Goal: Communication & Community: Answer question/provide support

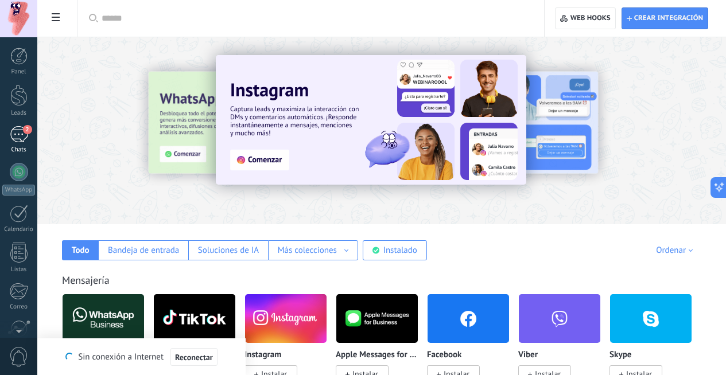
click at [23, 130] on span "2" at bounding box center [27, 129] width 9 height 9
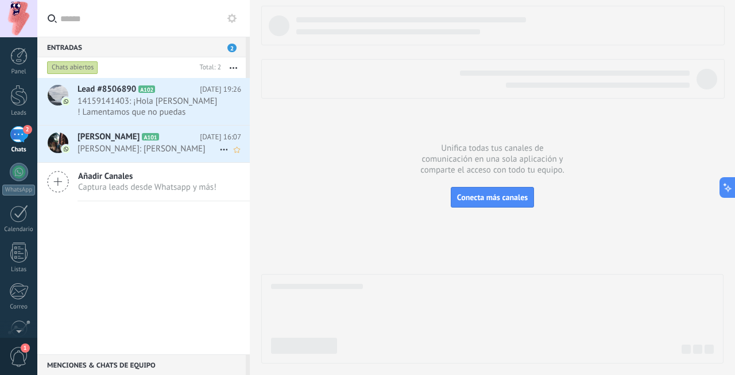
click at [143, 142] on h2 "[PERSON_NAME] A101" at bounding box center [138, 136] width 122 height 11
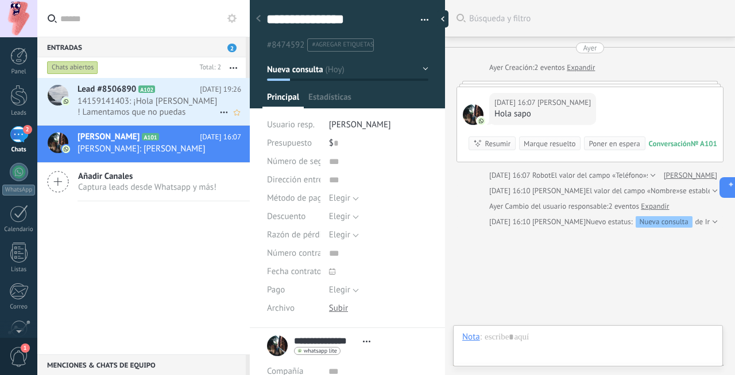
scroll to position [52, 0]
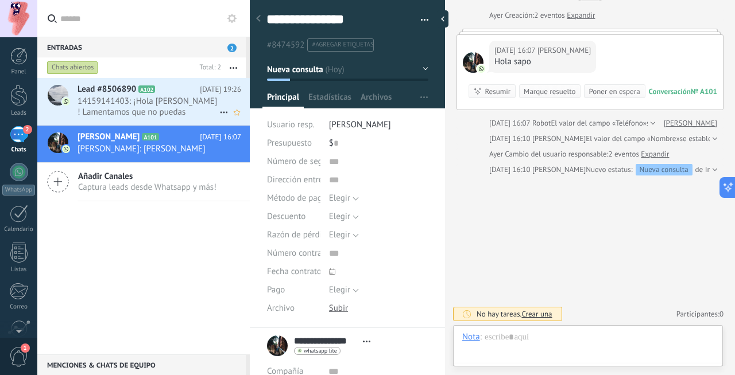
click at [170, 103] on span "14159141403: ¡Hola [PERSON_NAME] ! Lamentamos que no puedas comunicarte con nos…" at bounding box center [148, 107] width 142 height 22
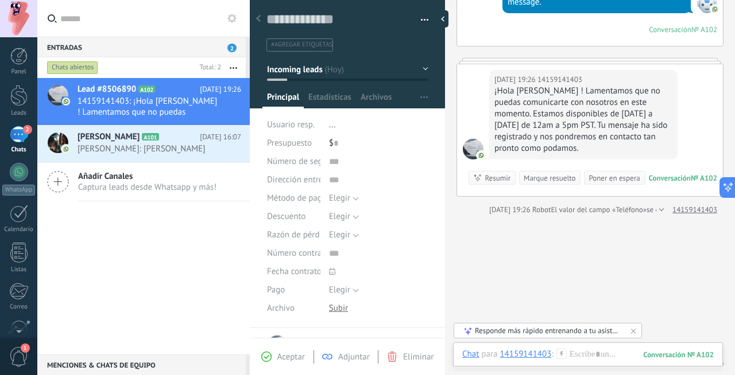
scroll to position [267, 0]
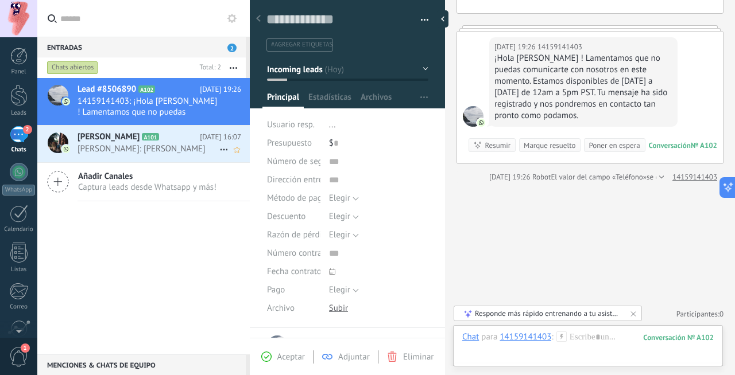
click at [210, 148] on span "[PERSON_NAME]: [PERSON_NAME]" at bounding box center [148, 148] width 142 height 11
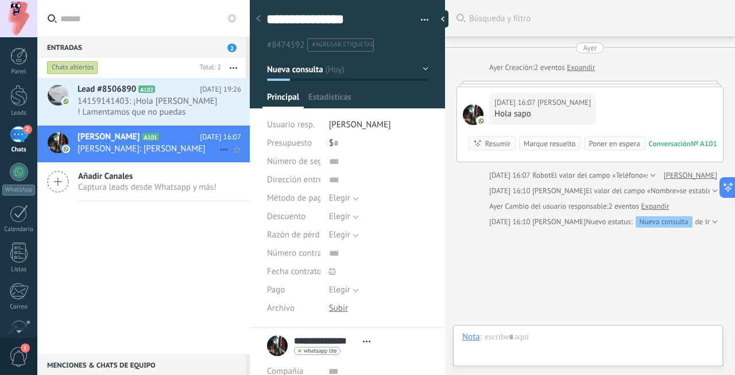
scroll to position [52, 0]
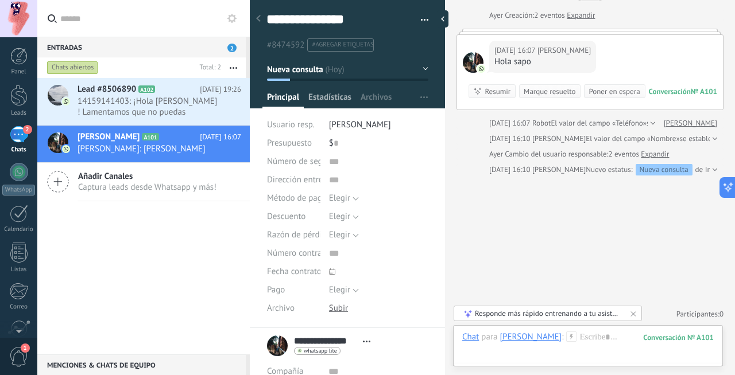
click at [328, 102] on span "Estadísticas" at bounding box center [329, 100] width 43 height 17
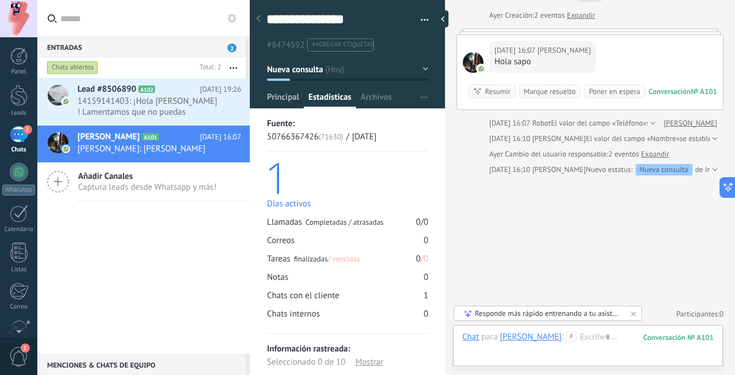
click at [281, 100] on span "Principal" at bounding box center [283, 100] width 32 height 17
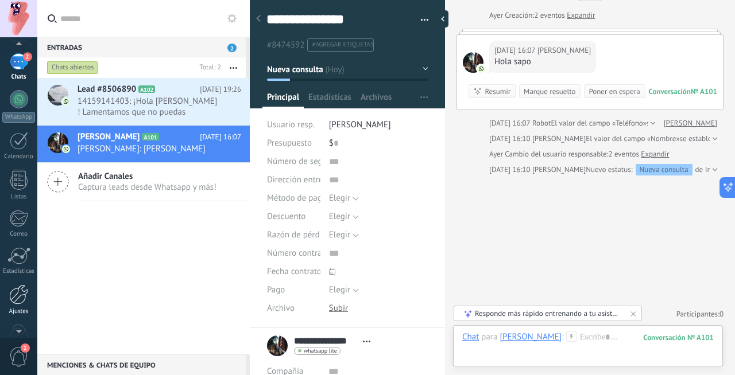
scroll to position [102, 0]
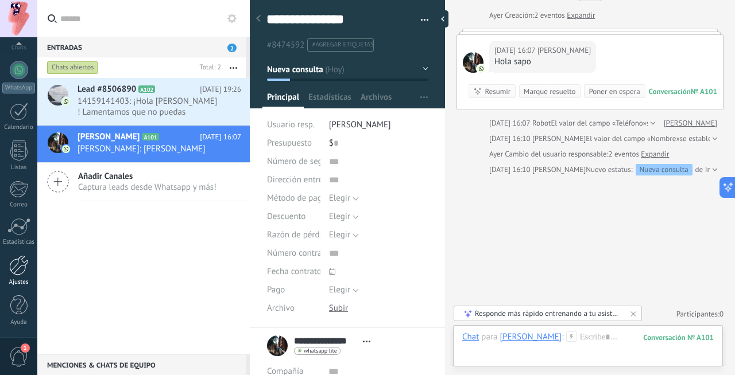
click at [23, 257] on div at bounding box center [19, 265] width 20 height 20
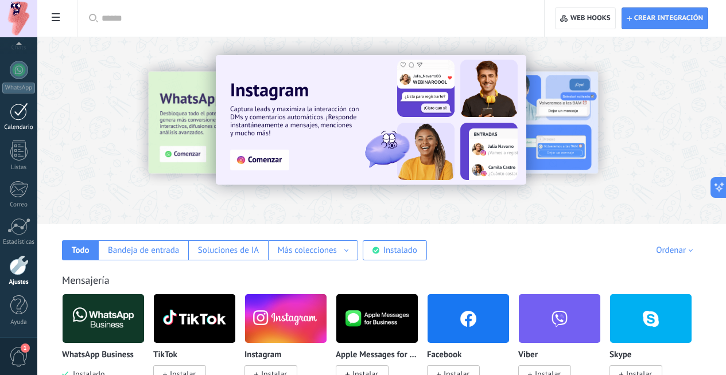
click at [18, 107] on div at bounding box center [19, 112] width 18 height 18
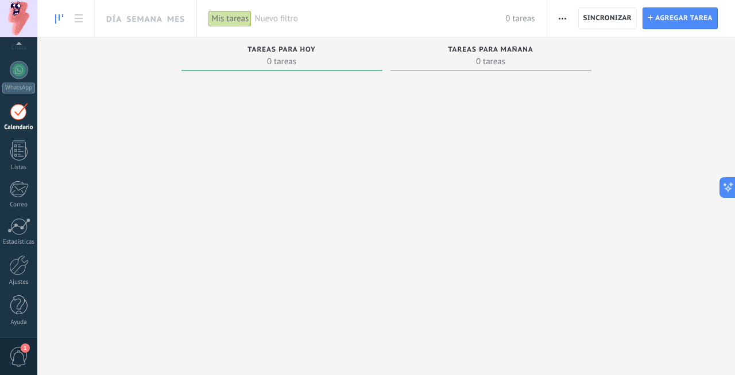
scroll to position [33, 0]
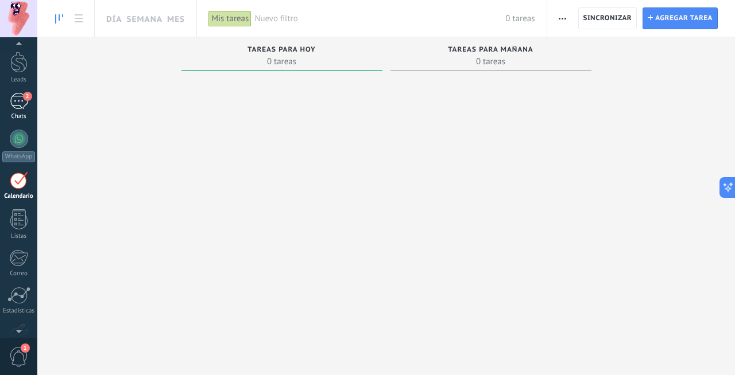
click at [20, 104] on div "2" at bounding box center [19, 101] width 18 height 17
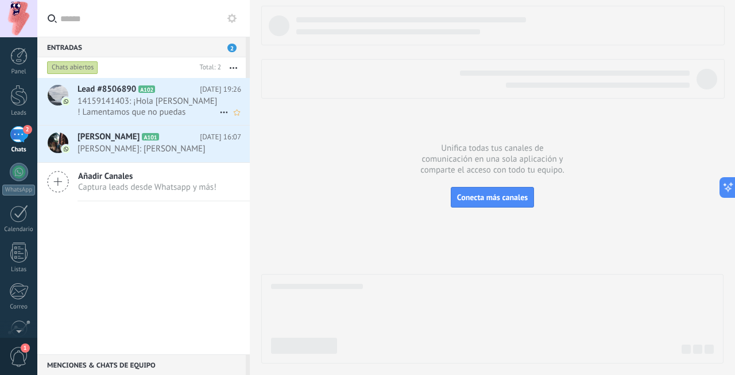
click at [172, 99] on span "14159141403: ¡Hola [PERSON_NAME] ! Lamentamos que no puedas comunicarte con nos…" at bounding box center [148, 107] width 142 height 22
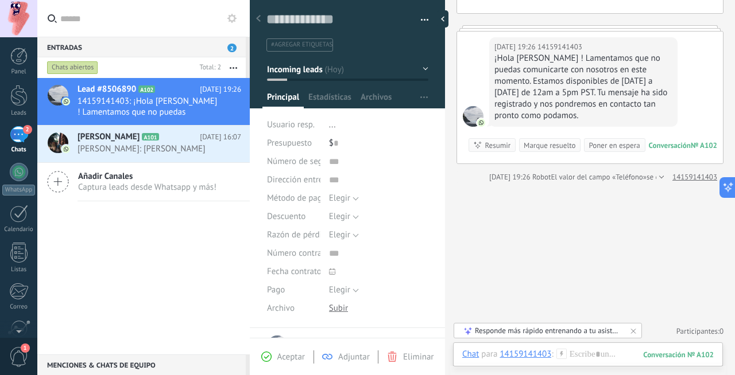
click at [27, 131] on span "2" at bounding box center [27, 129] width 9 height 9
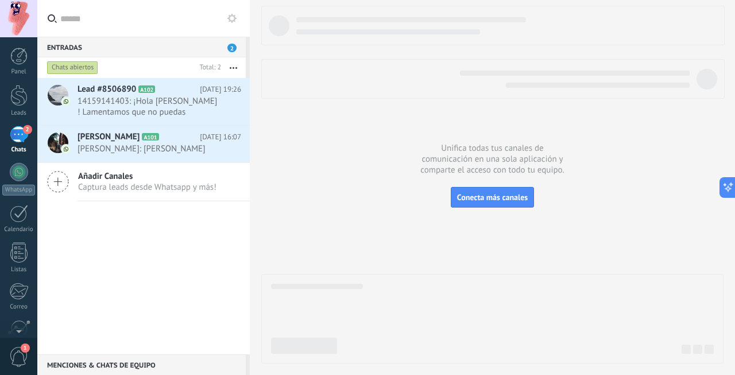
click at [14, 138] on div "2" at bounding box center [19, 134] width 18 height 17
click at [15, 138] on div "2" at bounding box center [19, 134] width 18 height 17
click at [145, 145] on span "[PERSON_NAME]: [PERSON_NAME]" at bounding box center [148, 148] width 142 height 11
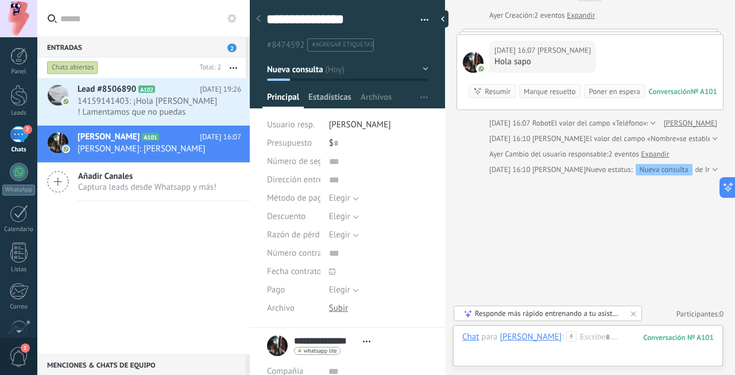
click at [339, 96] on span "Estadísticas" at bounding box center [329, 100] width 43 height 17
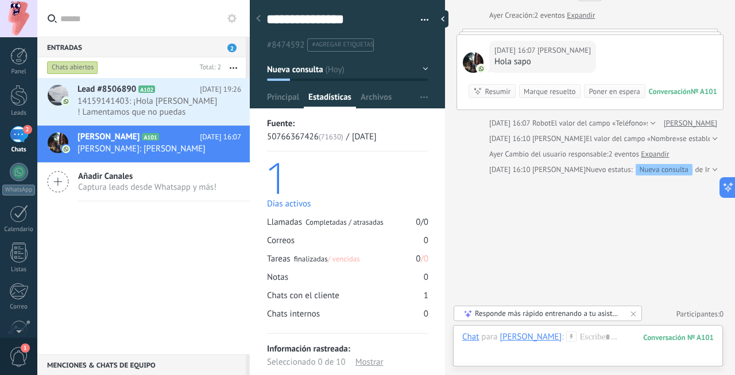
click at [339, 96] on span "Estadísticas" at bounding box center [329, 100] width 43 height 17
click at [293, 93] on span "Principal" at bounding box center [283, 100] width 32 height 17
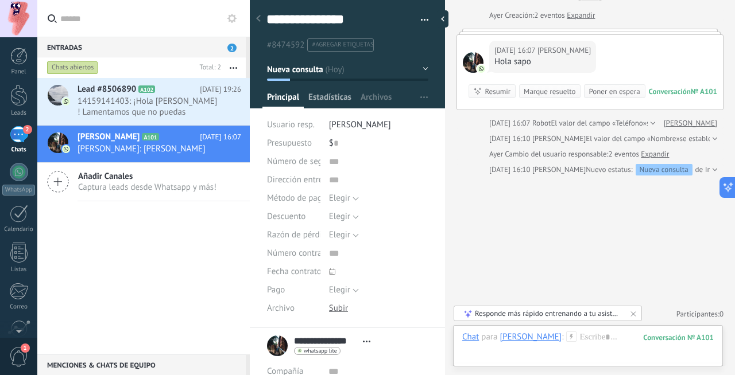
click at [326, 100] on span "Estadísticas" at bounding box center [329, 100] width 43 height 17
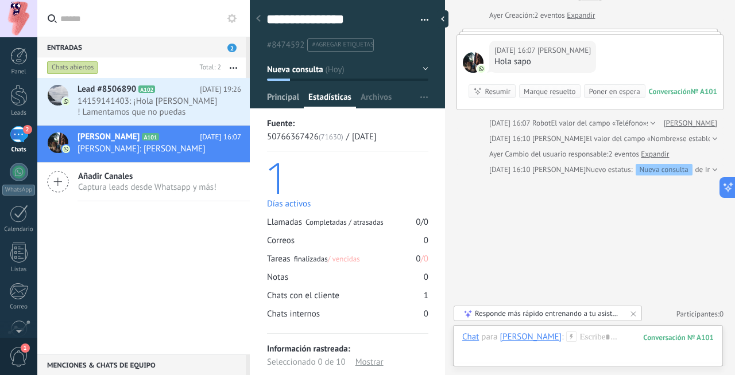
click at [289, 98] on span "Principal" at bounding box center [283, 100] width 32 height 17
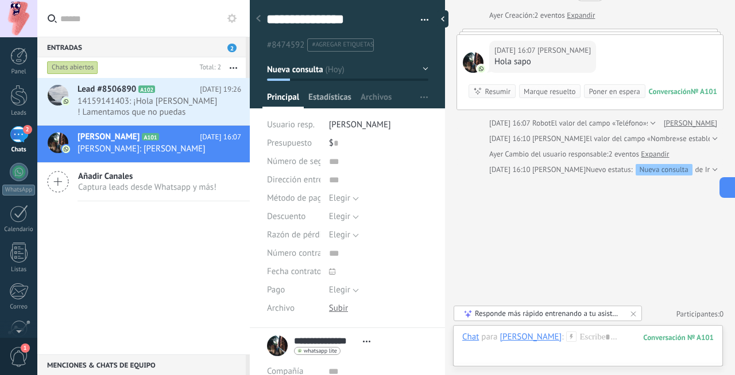
click at [323, 99] on span "Estadísticas" at bounding box center [329, 100] width 43 height 17
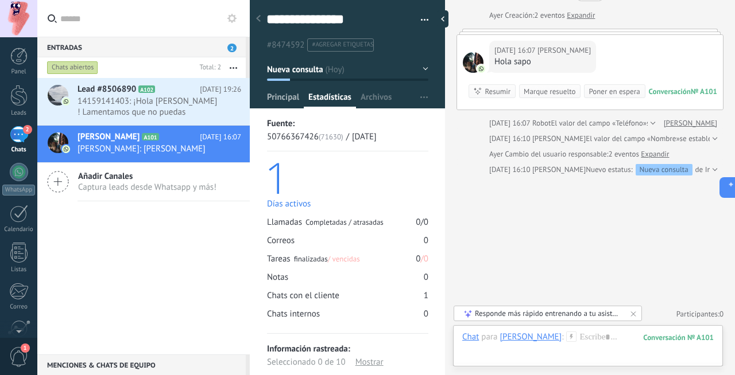
click at [294, 98] on span "Principal" at bounding box center [283, 100] width 32 height 17
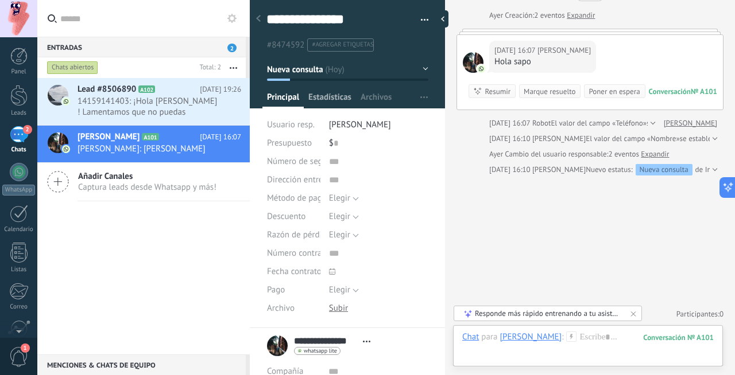
click at [310, 100] on span "Estadísticas" at bounding box center [329, 100] width 43 height 17
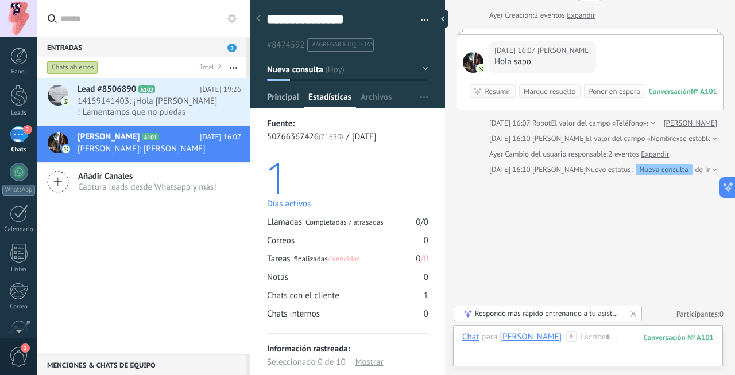
click at [280, 99] on span "Principal" at bounding box center [283, 100] width 32 height 17
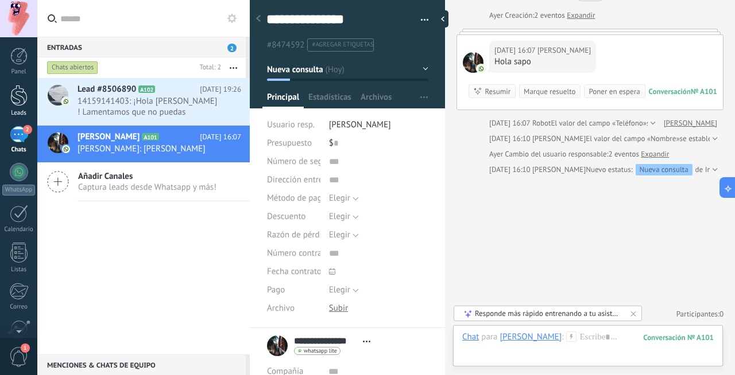
click at [19, 100] on div at bounding box center [18, 95] width 17 height 21
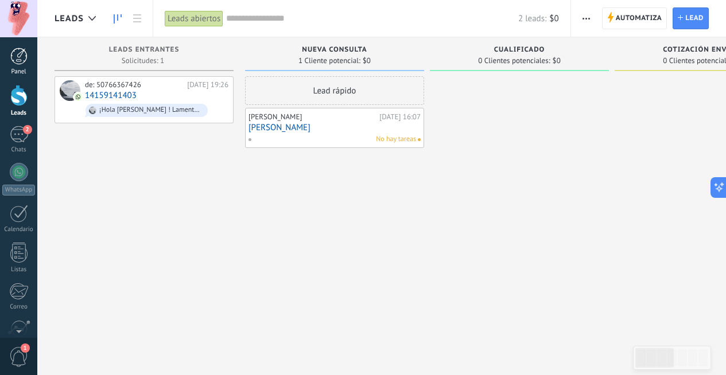
click at [14, 67] on link "Panel" at bounding box center [18, 62] width 37 height 28
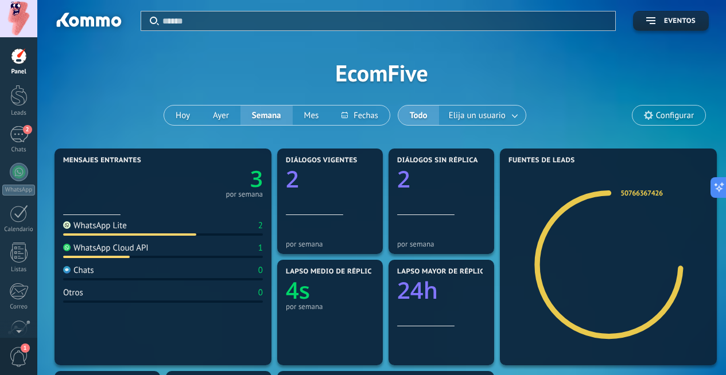
click at [662, 112] on span "Configurar" at bounding box center [675, 116] width 38 height 10
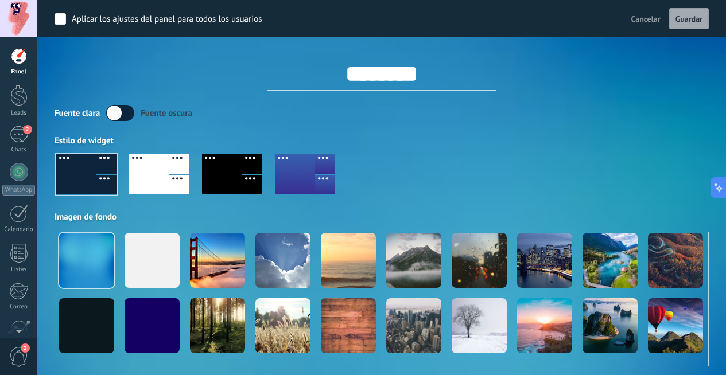
click at [205, 126] on div "Fuente [PERSON_NAME] oscura Estilo de widget Imagen de fondo" at bounding box center [382, 235] width 654 height 261
click at [26, 69] on div "Panel" at bounding box center [18, 71] width 33 height 7
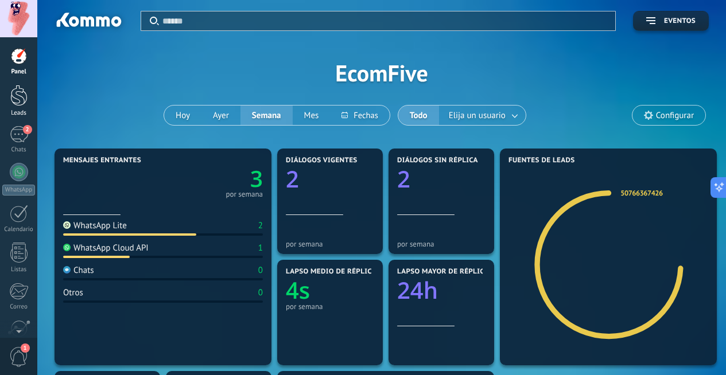
click at [11, 93] on div at bounding box center [18, 95] width 17 height 21
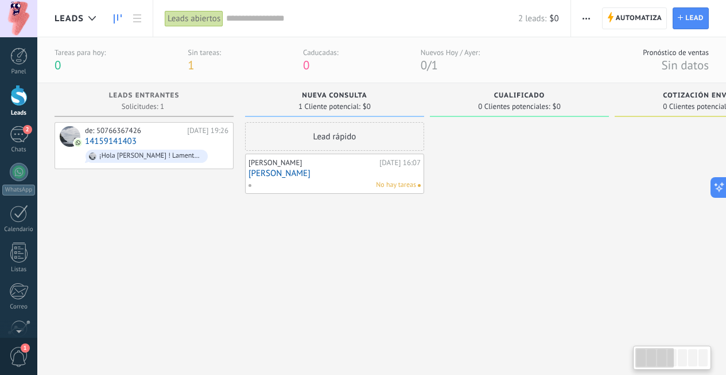
click at [691, 359] on div at bounding box center [692, 357] width 9 height 17
click at [675, 357] on div at bounding box center [671, 357] width 9 height 17
click at [15, 145] on link "2 Chats" at bounding box center [18, 140] width 37 height 28
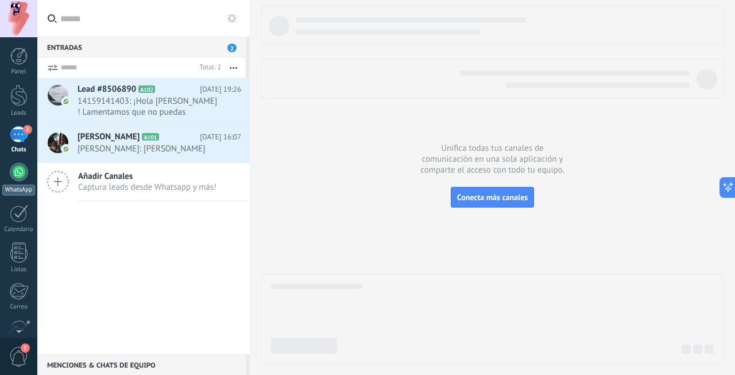
click at [20, 168] on div at bounding box center [19, 172] width 18 height 18
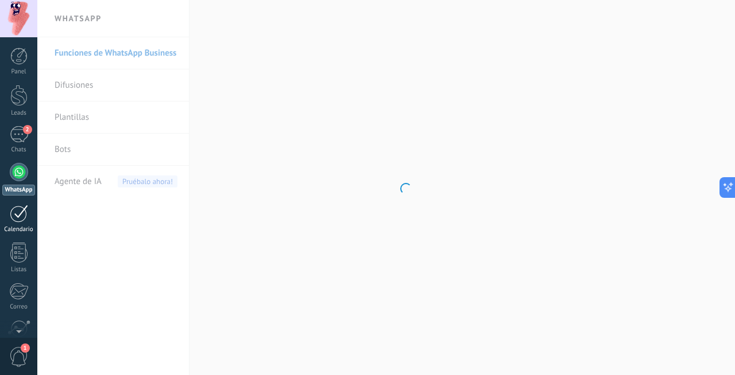
click at [20, 211] on div at bounding box center [19, 214] width 18 height 18
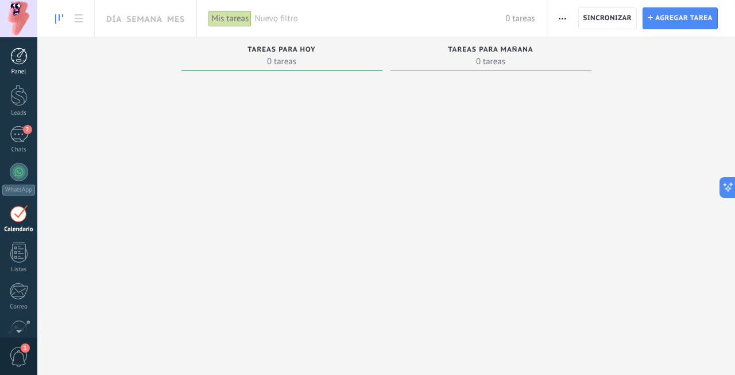
scroll to position [33, 0]
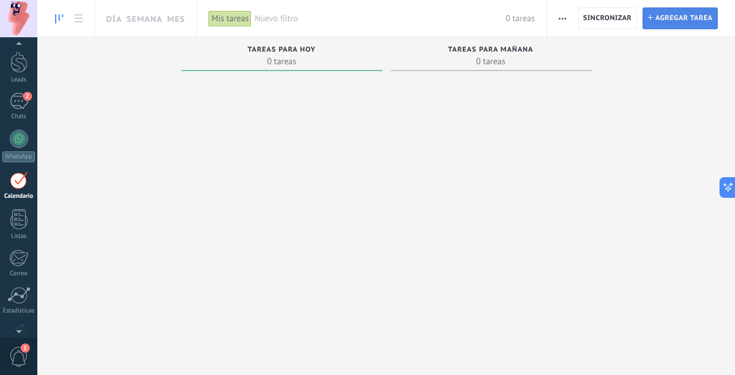
click at [684, 23] on span "Agregar tarea" at bounding box center [683, 18] width 57 height 21
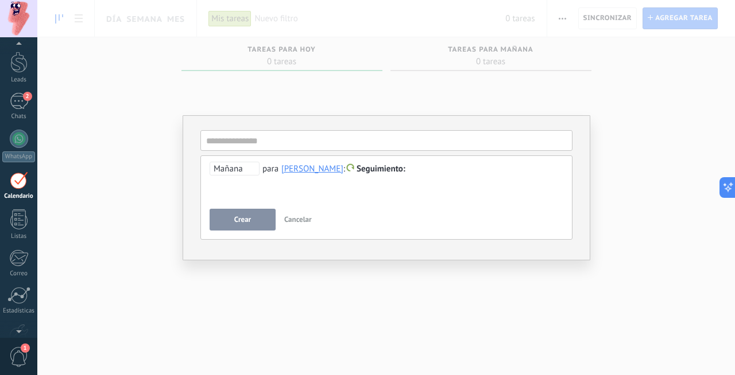
click at [301, 222] on span "Cancelar" at bounding box center [298, 220] width 28 height 10
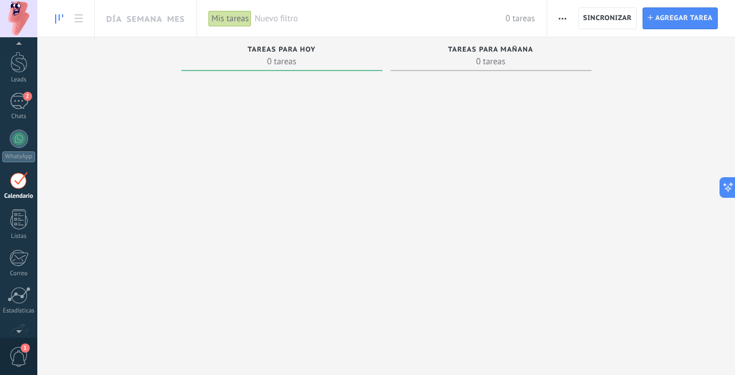
click at [107, 168] on div "Tareas completas 0 tareas Tareas caducadas 0 tareas Tareas para [DATE] 0 tareas…" at bounding box center [385, 169] width 697 height 264
click at [10, 184] on div at bounding box center [19, 181] width 18 height 18
click at [18, 212] on div at bounding box center [18, 219] width 17 height 20
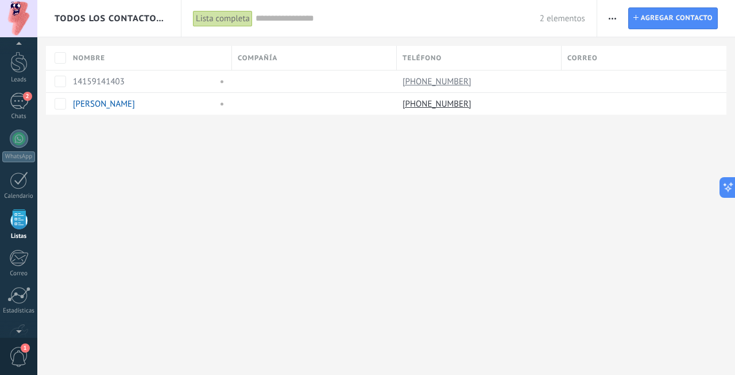
click at [14, 247] on div "Panel Leads 2 Chats WhatsApp Clientes" at bounding box center [18, 210] width 37 height 393
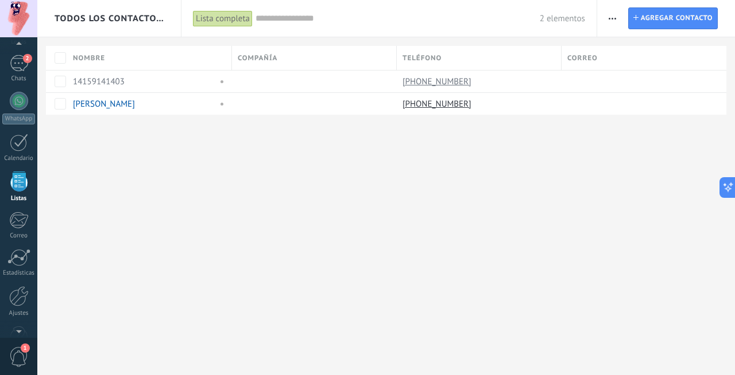
click at [444, 227] on div "Todos los contactos y empresas Lista completa Aplicar 2 elementos Lista complet…" at bounding box center [385, 187] width 697 height 375
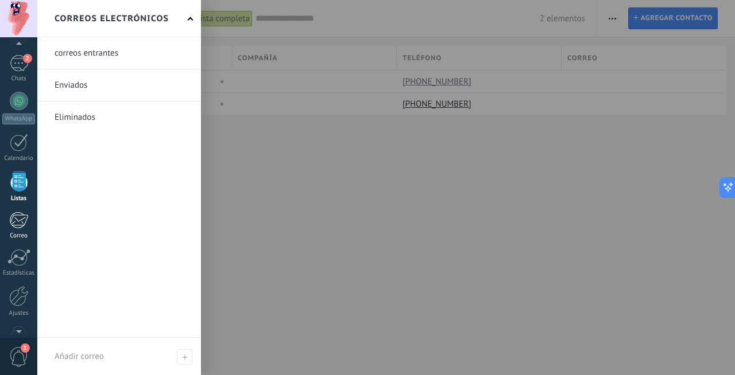
click at [24, 227] on div at bounding box center [18, 220] width 19 height 17
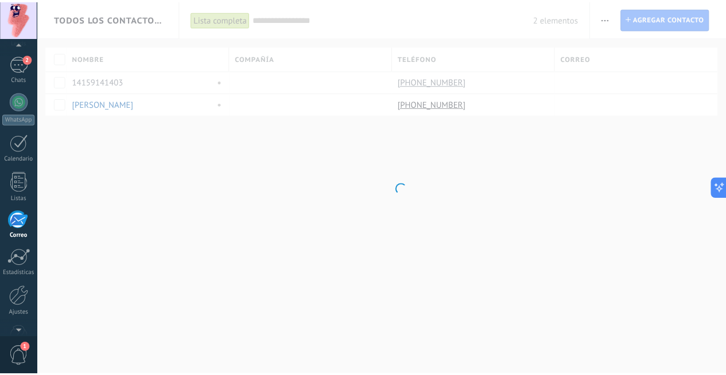
scroll to position [102, 0]
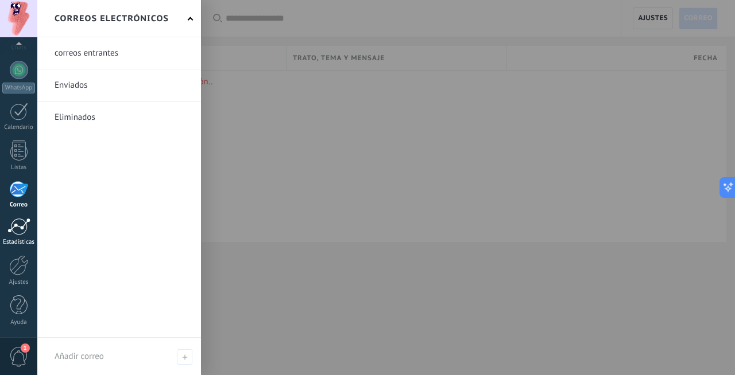
click at [26, 224] on div at bounding box center [18, 226] width 23 height 17
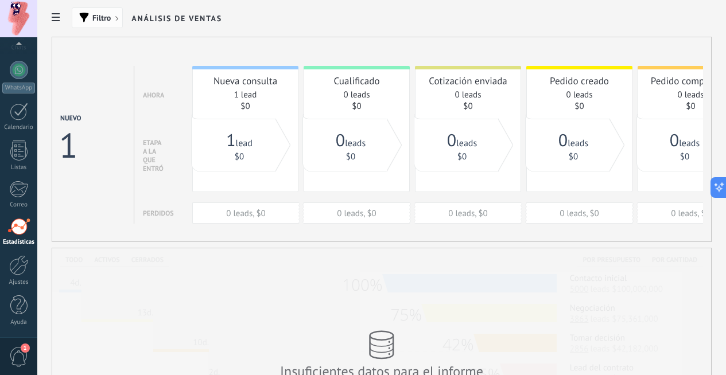
click at [125, 16] on span "button" at bounding box center [120, 21] width 10 height 10
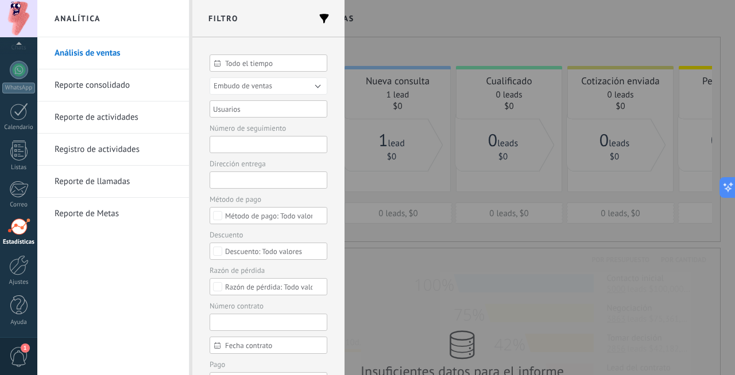
click at [445, 17] on div at bounding box center [367, 187] width 735 height 375
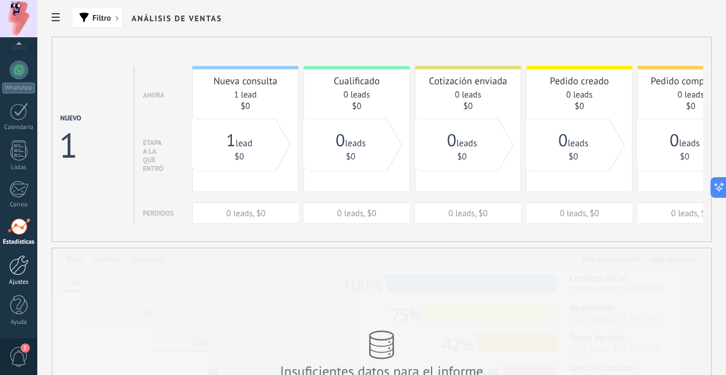
click at [24, 267] on div at bounding box center [19, 265] width 20 height 20
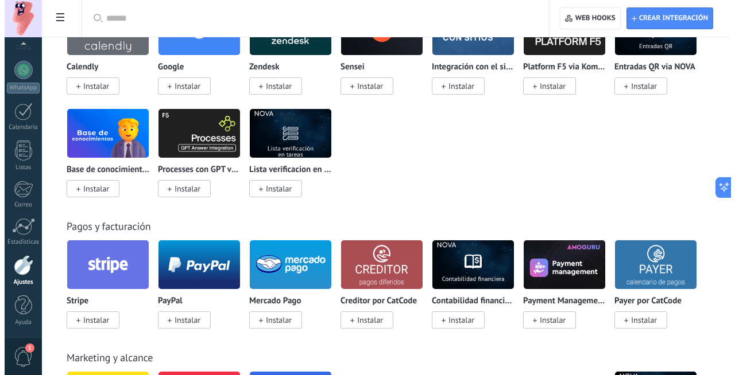
scroll to position [1503, 0]
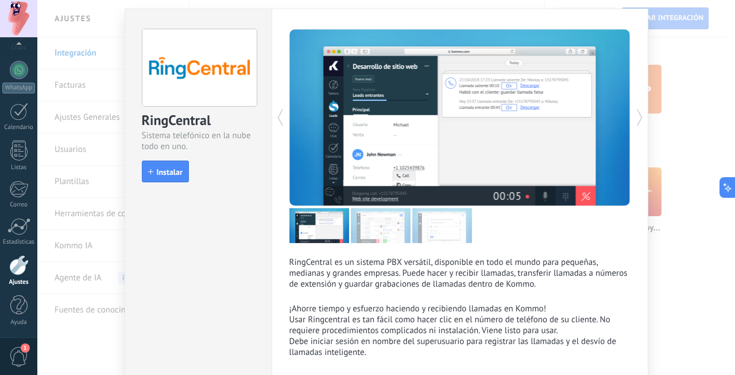
scroll to position [57, 0]
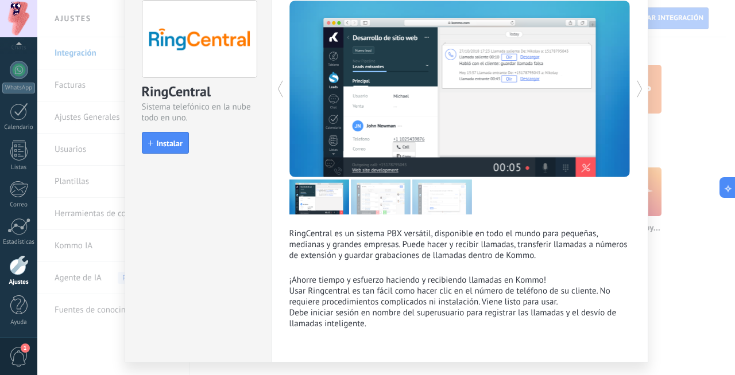
click at [193, 88] on div "RingCentral" at bounding box center [198, 92] width 113 height 19
copy div "RingCentral"
click at [19, 358] on span "1" at bounding box center [19, 357] width 20 height 20
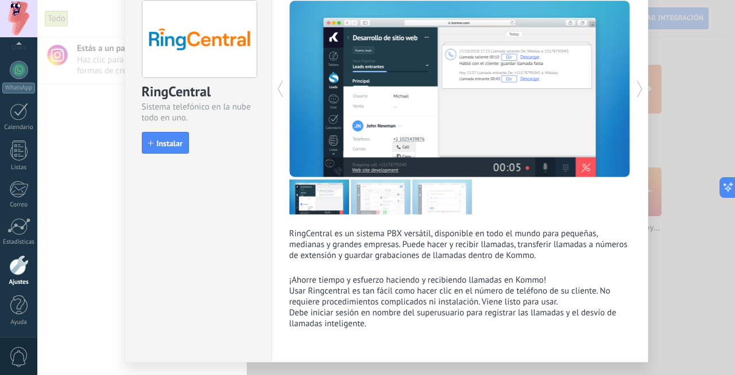
click at [701, 120] on div "RingCentral Sistema telefónico en la nube todo en uno. install Instalar RingCen…" at bounding box center [385, 187] width 697 height 375
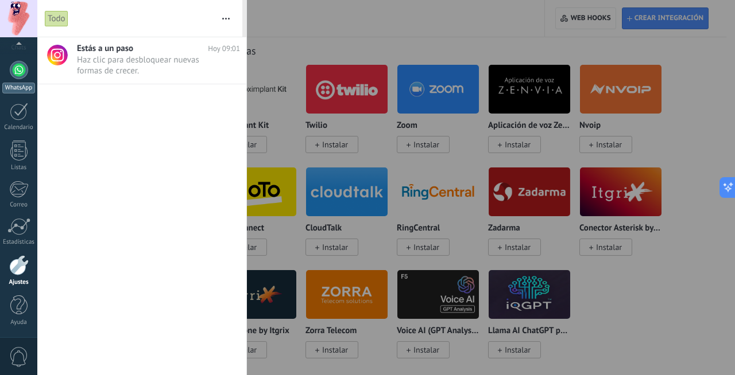
click at [28, 65] on link "WhatsApp" at bounding box center [18, 77] width 37 height 33
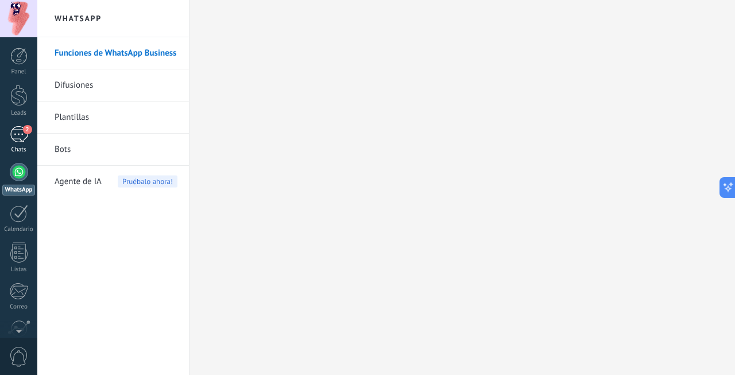
click at [24, 136] on div "2" at bounding box center [19, 134] width 18 height 17
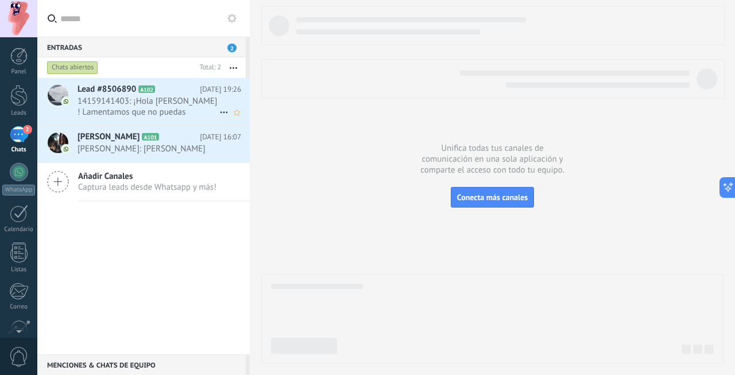
click at [158, 116] on span "14159141403: ¡Hola [PERSON_NAME] ! Lamentamos que no puedas comunicarte con nos…" at bounding box center [148, 107] width 142 height 22
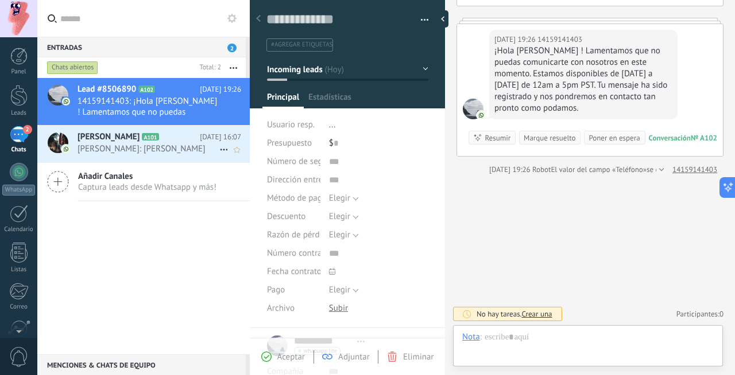
scroll to position [267, 0]
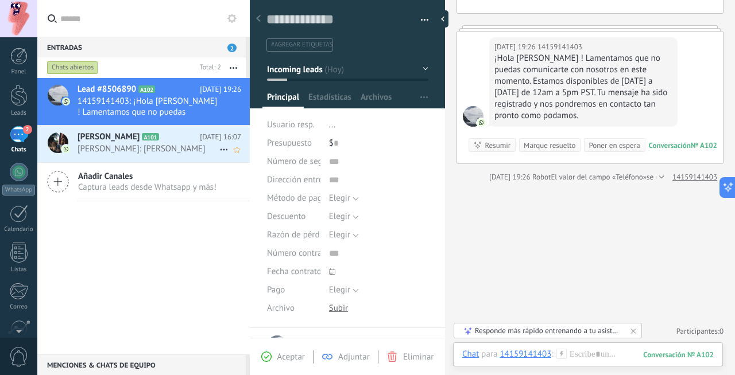
click at [170, 134] on icon at bounding box center [167, 136] width 11 height 11
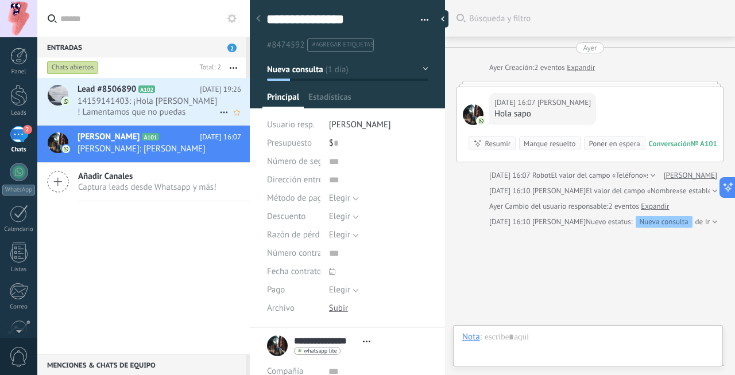
scroll to position [52, 0]
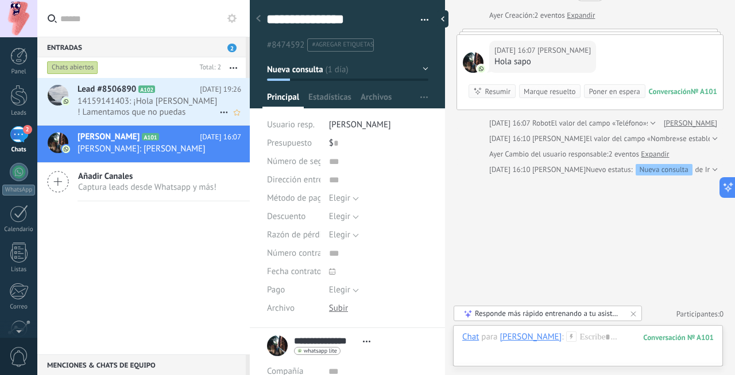
click at [137, 119] on div "Lead #8506890 A102 [DATE] 19:26 14159141403: ¡Hola [PERSON_NAME] ! Lamentamos q…" at bounding box center [163, 101] width 172 height 47
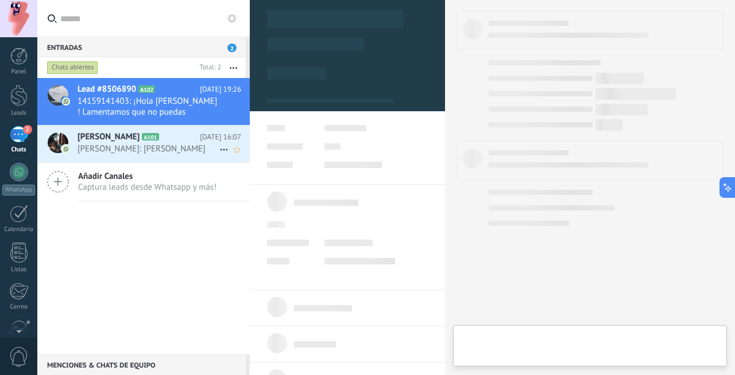
click at [137, 139] on h2 "[PERSON_NAME] A101" at bounding box center [138, 136] width 122 height 11
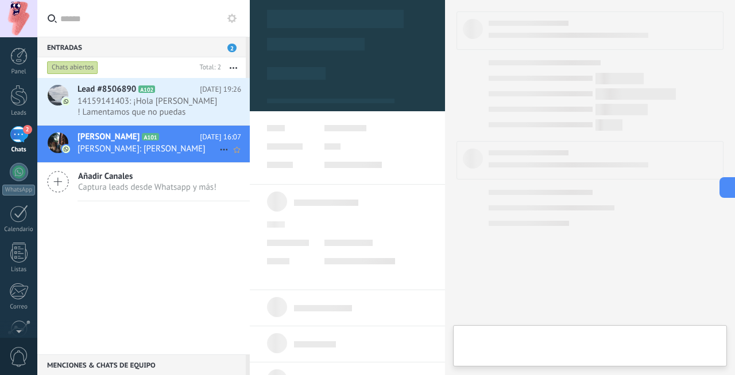
scroll to position [17, 0]
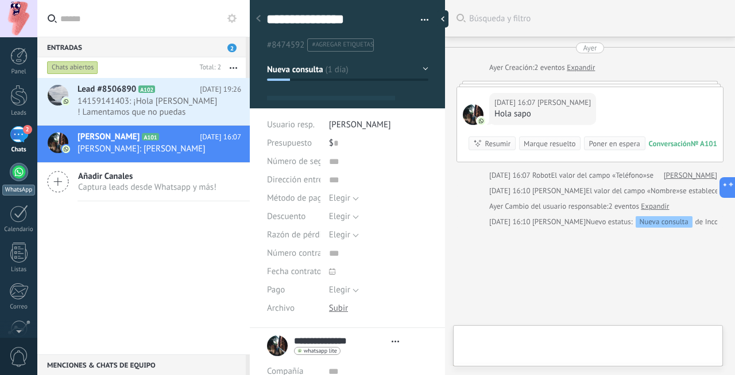
type textarea "**********"
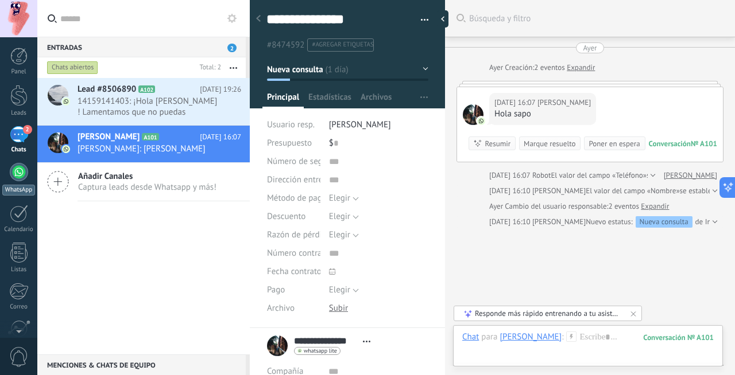
click at [14, 182] on link "WhatsApp" at bounding box center [18, 179] width 37 height 33
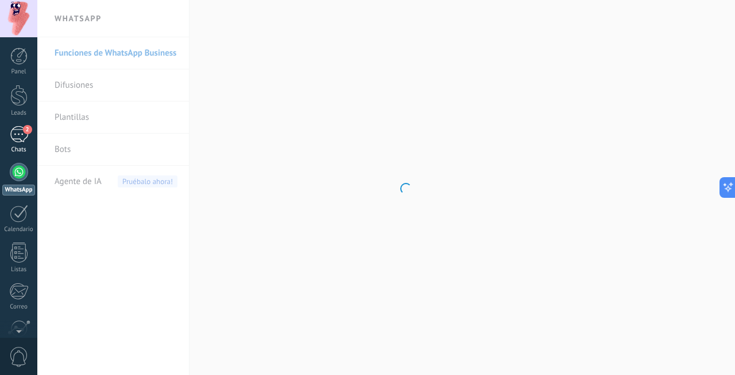
click at [21, 142] on div "2" at bounding box center [19, 134] width 18 height 17
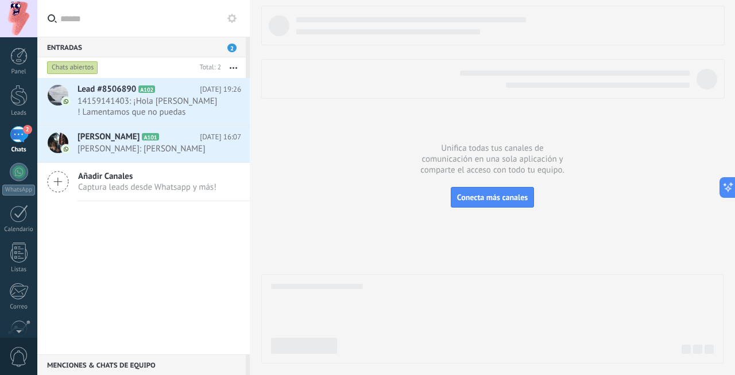
click at [21, 79] on div "Panel Leads 2 Chats WhatsApp Clientes" at bounding box center [18, 244] width 37 height 393
click at [17, 99] on div at bounding box center [18, 95] width 17 height 21
